Goal: Transaction & Acquisition: Download file/media

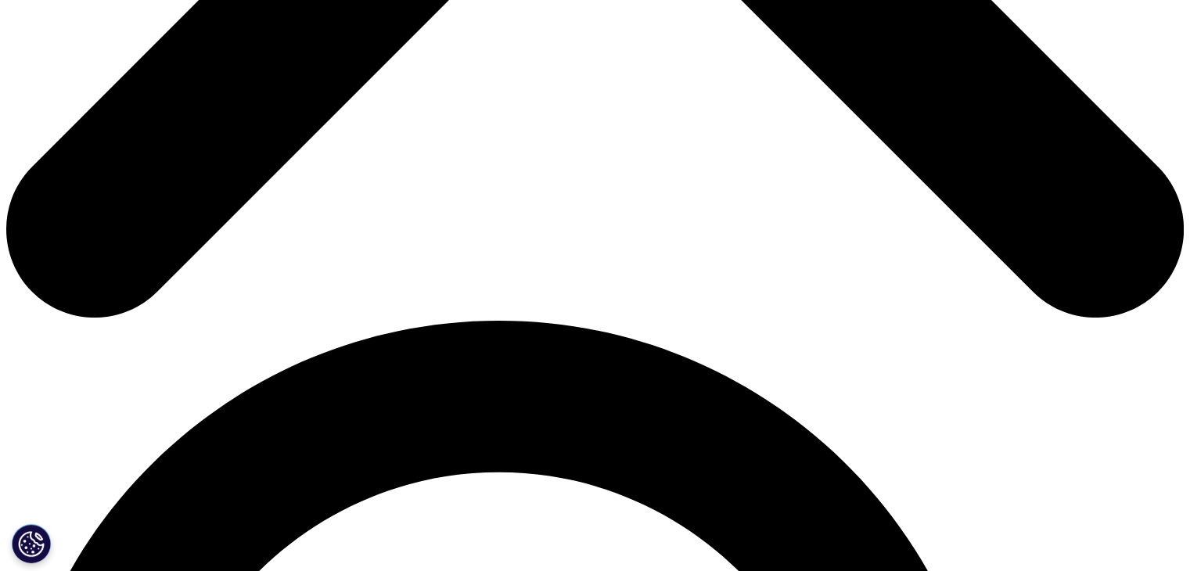
scroll to position [714, 0]
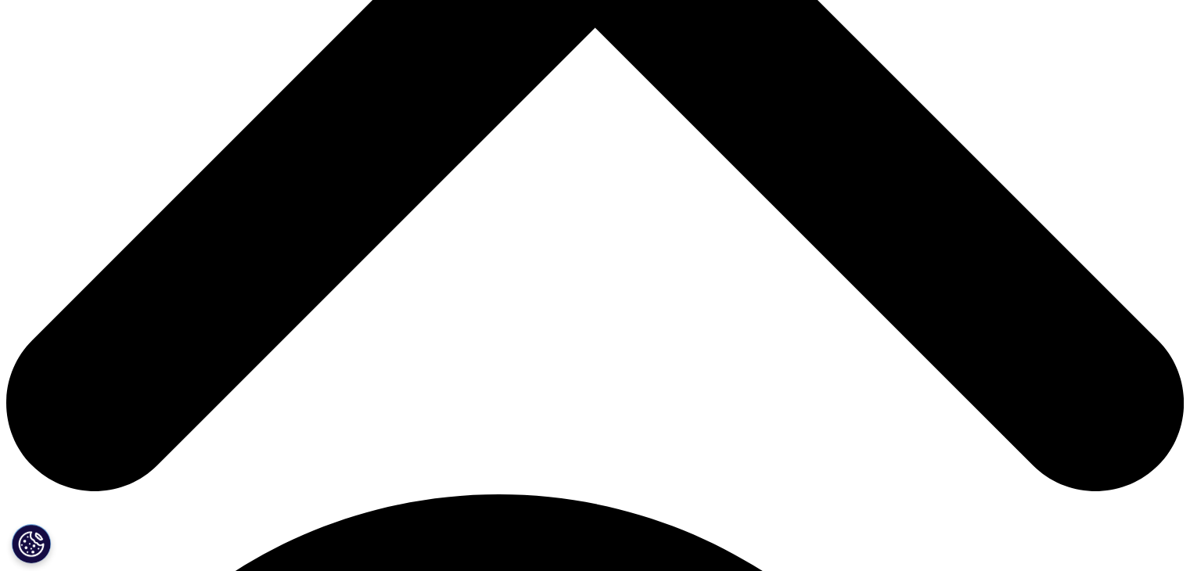
scroll to position [605, 923]
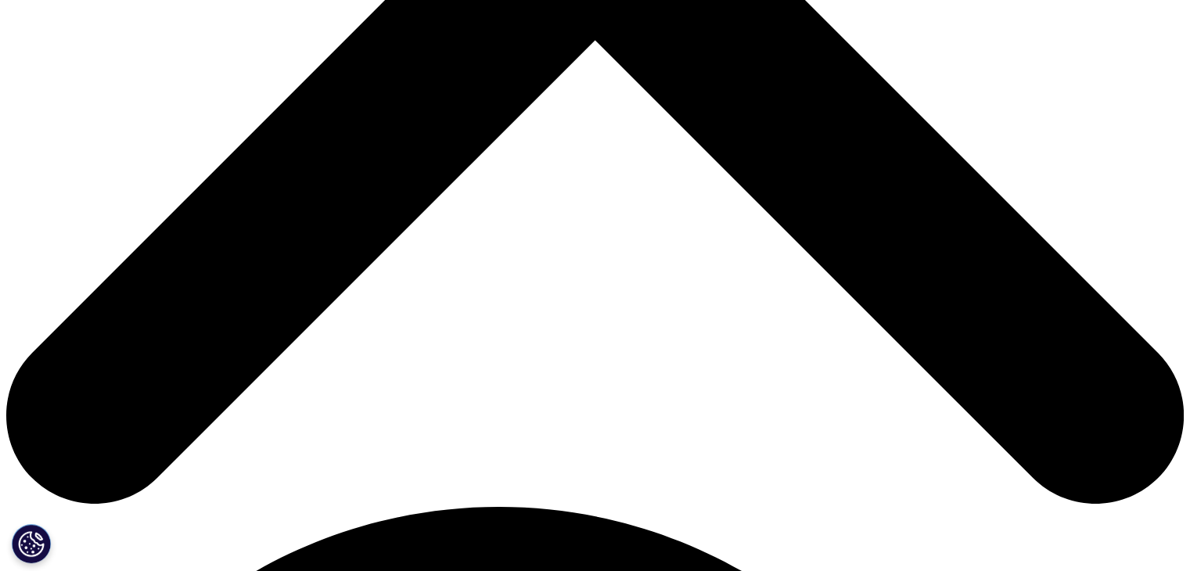
scroll to position [696, 0]
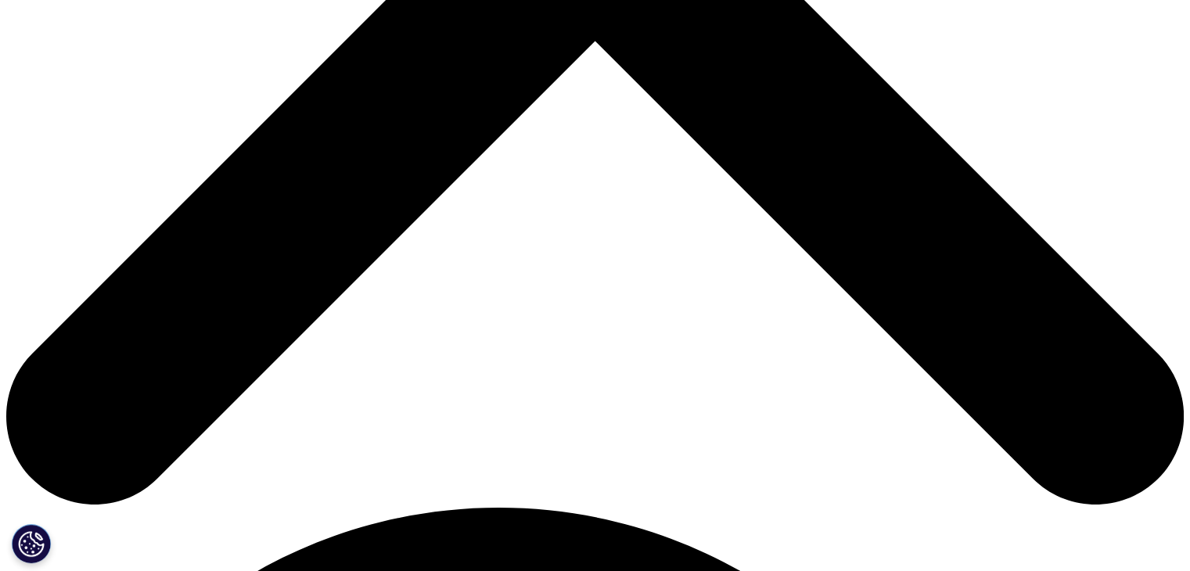
type input "Deveesh"
type input "Kalantri"
type input "deveesh.kalantri@gangwalhealthcare.com"
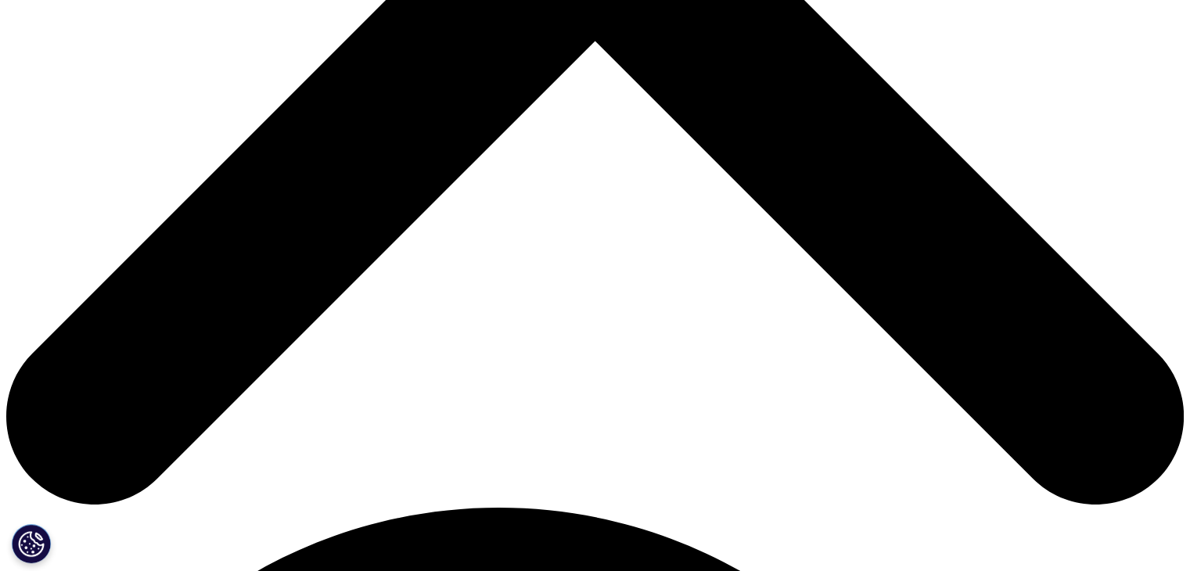
scroll to position [0, 0]
type input "AGM - BD"
type input "Gangwal"
select select "India"
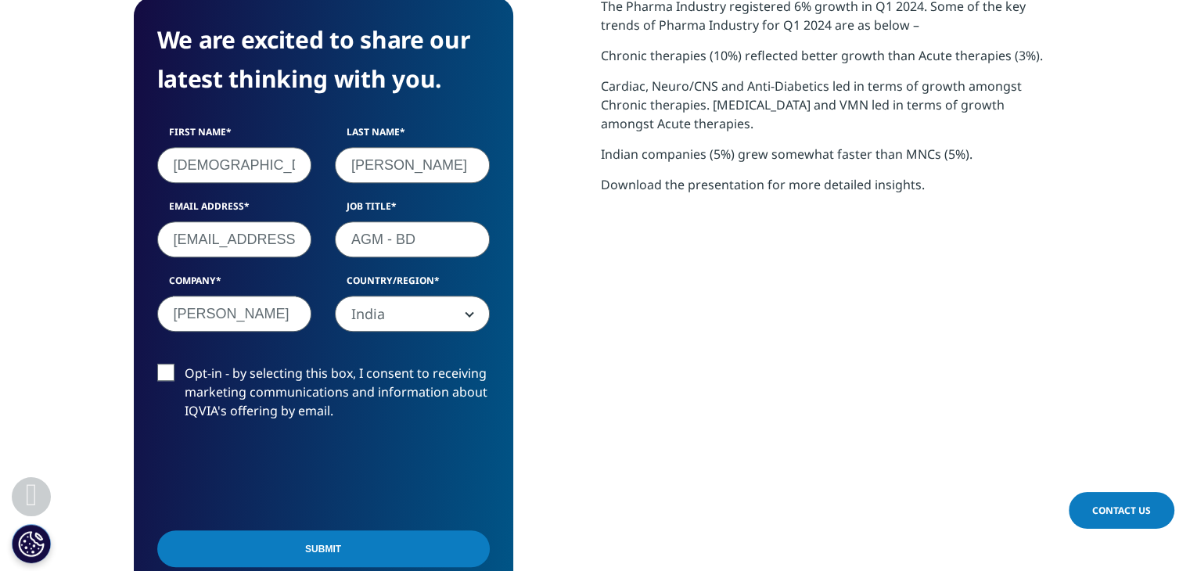
click at [425, 550] on input "Submit" at bounding box center [323, 548] width 333 height 37
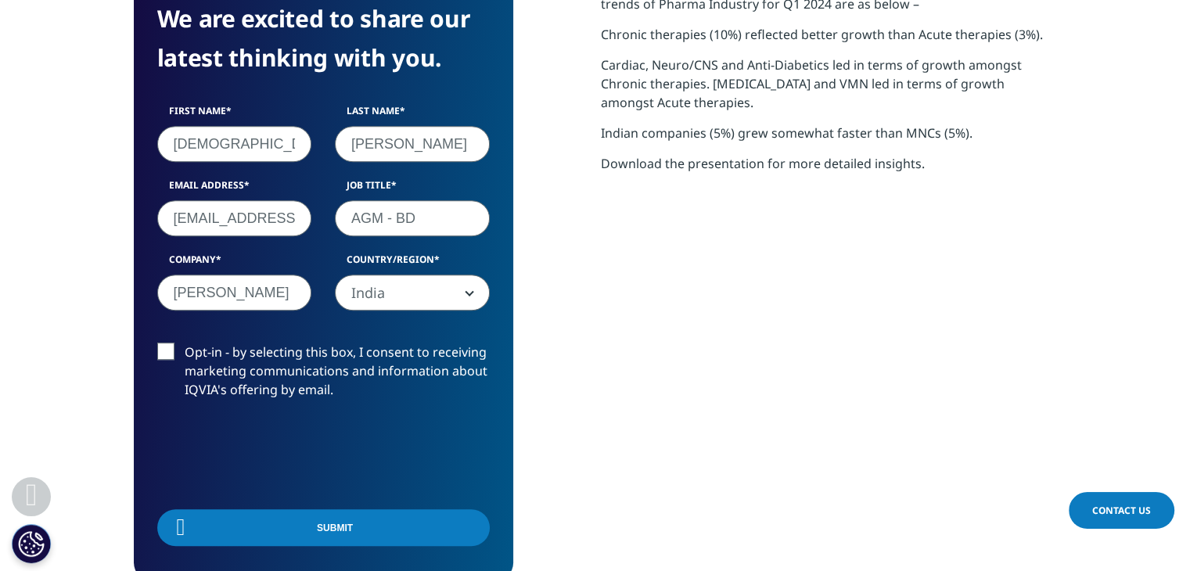
scroll to position [8, 8]
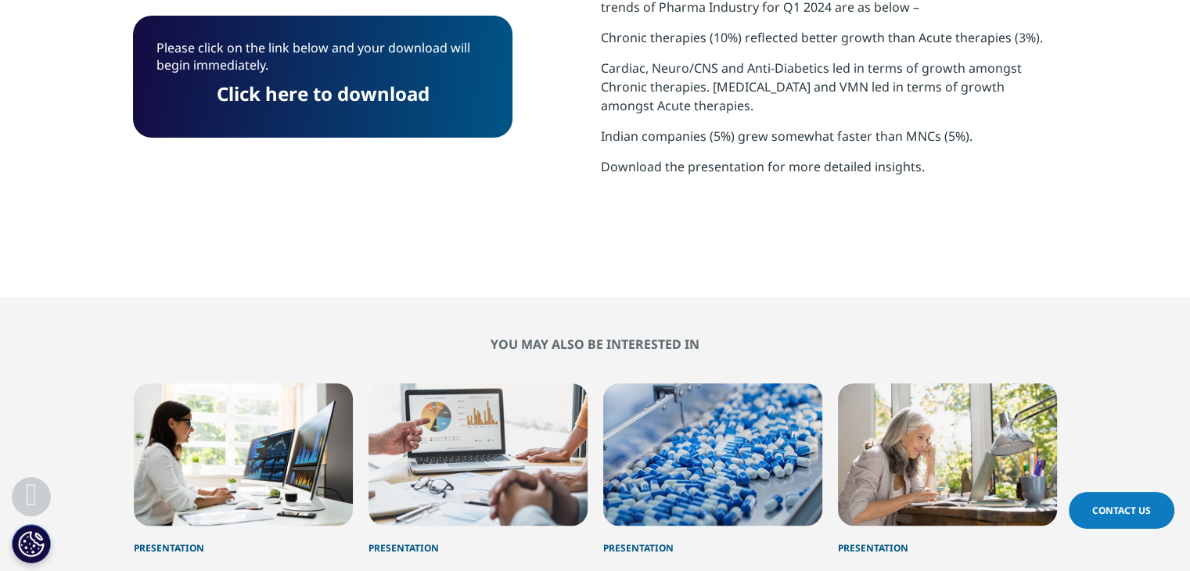
scroll to position [873, 0]
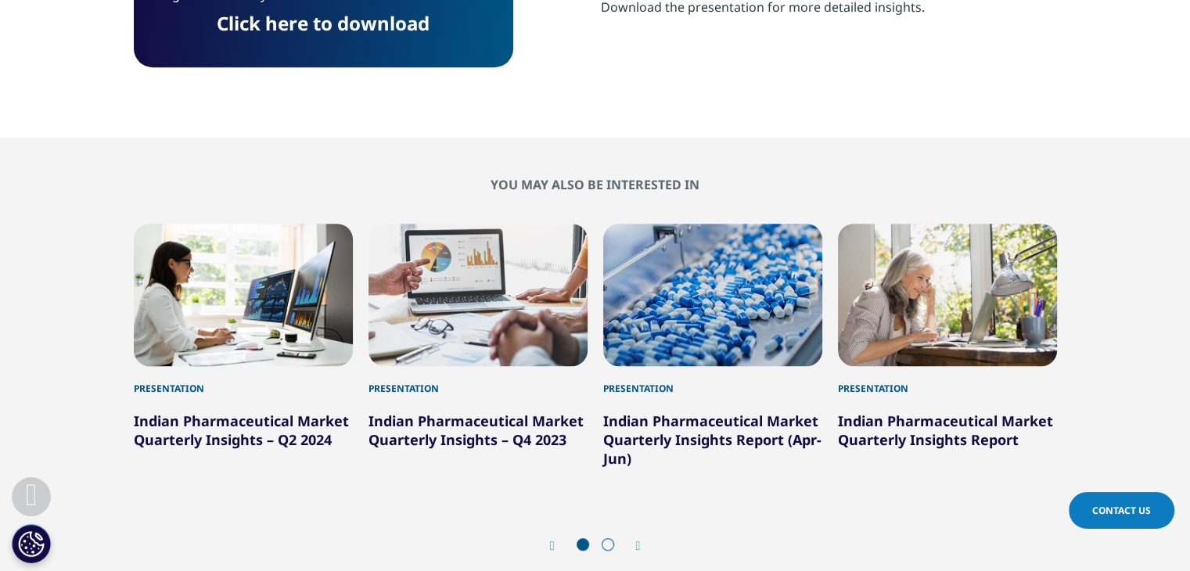
click at [332, 31] on link "Click here to download" at bounding box center [323, 23] width 213 height 26
drag, startPoint x: 92, startPoint y: 156, endPoint x: 81, endPoint y: 113, distance: 43.6
click at [92, 156] on section "You may also be interested in Presentation Indian Pharmaceutical Market Quarter…" at bounding box center [595, 373] width 1190 height 471
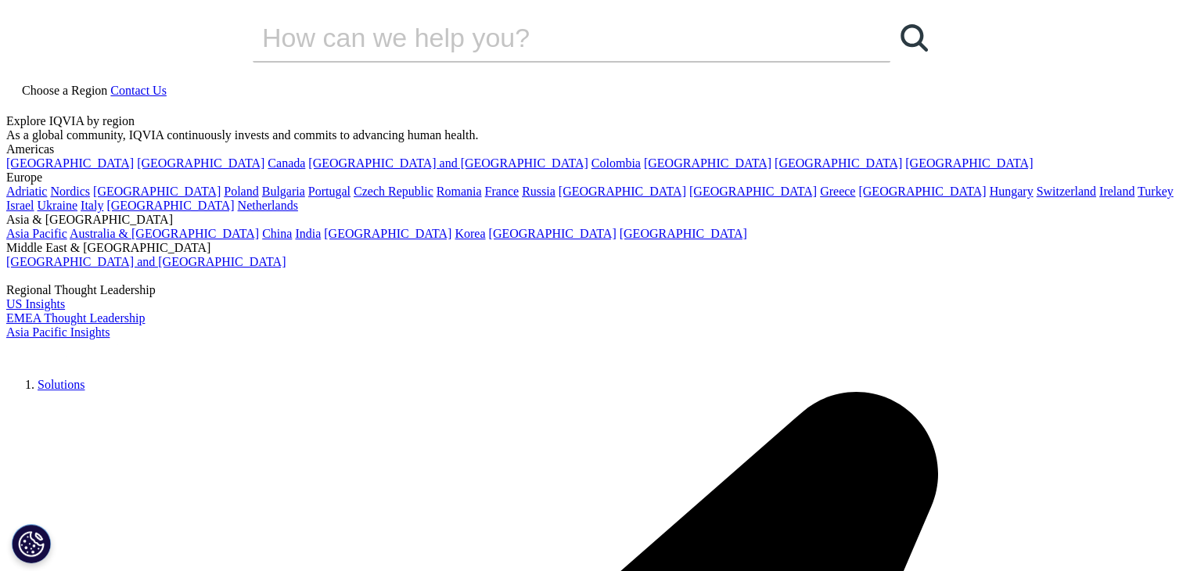
click at [84, 378] on link "Solutions" at bounding box center [61, 384] width 47 height 13
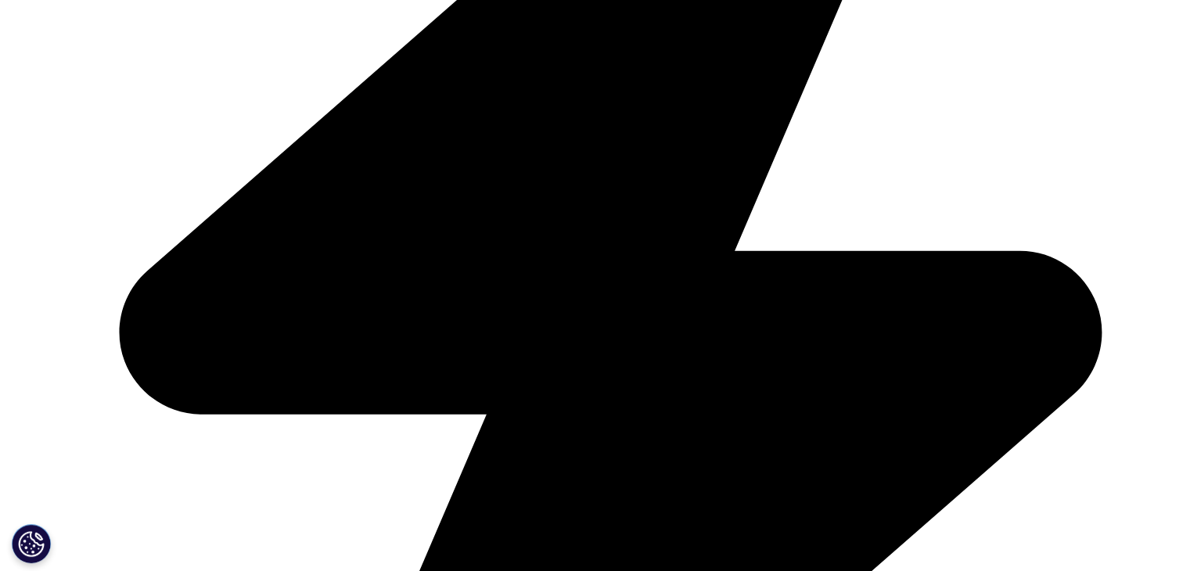
scroll to position [704, 0]
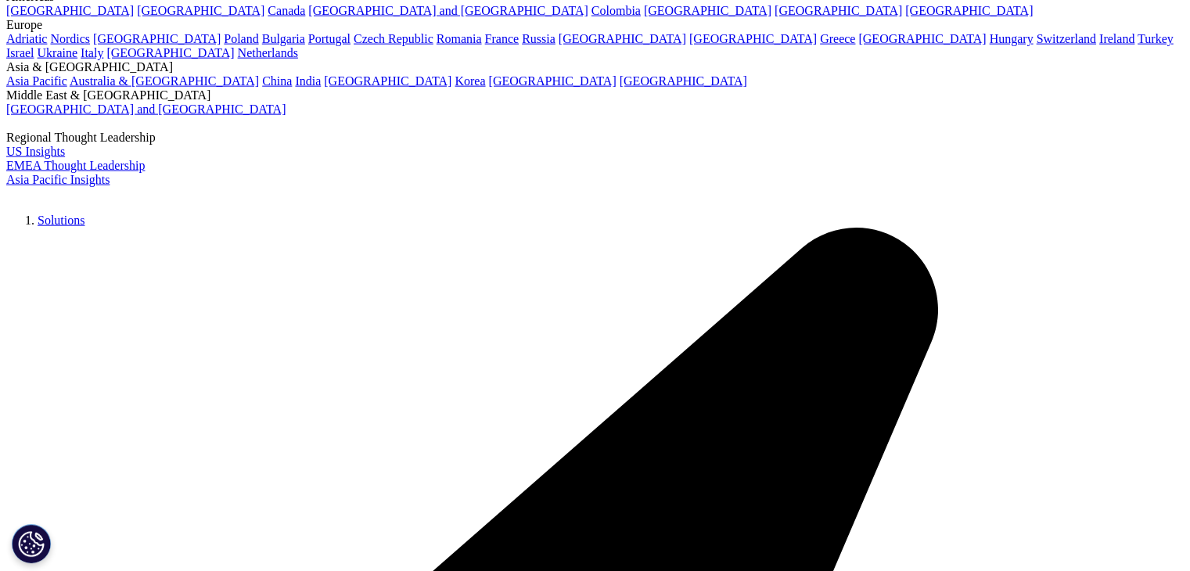
scroll to position [3694, 0]
